Goal: Check status

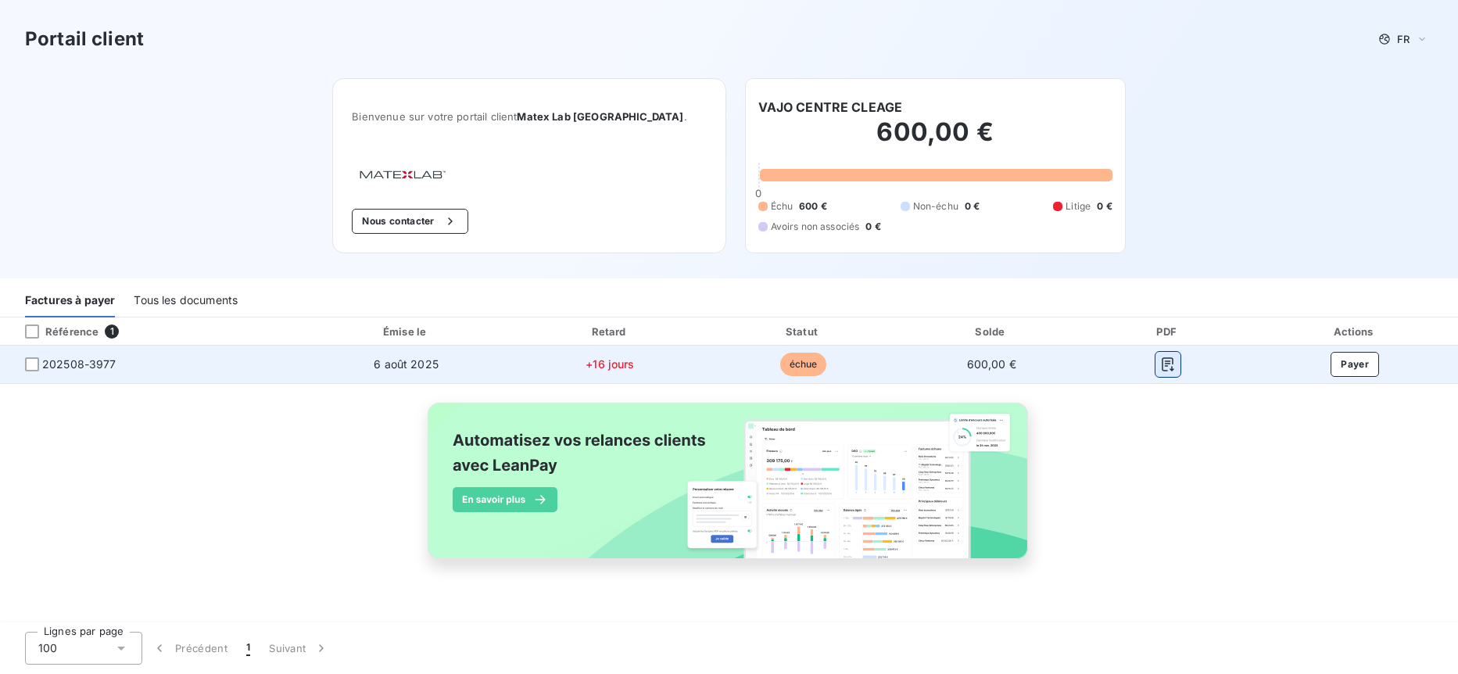
click at [1173, 371] on icon "button" at bounding box center [1168, 364] width 16 height 16
